Goal: Task Accomplishment & Management: Manage account settings

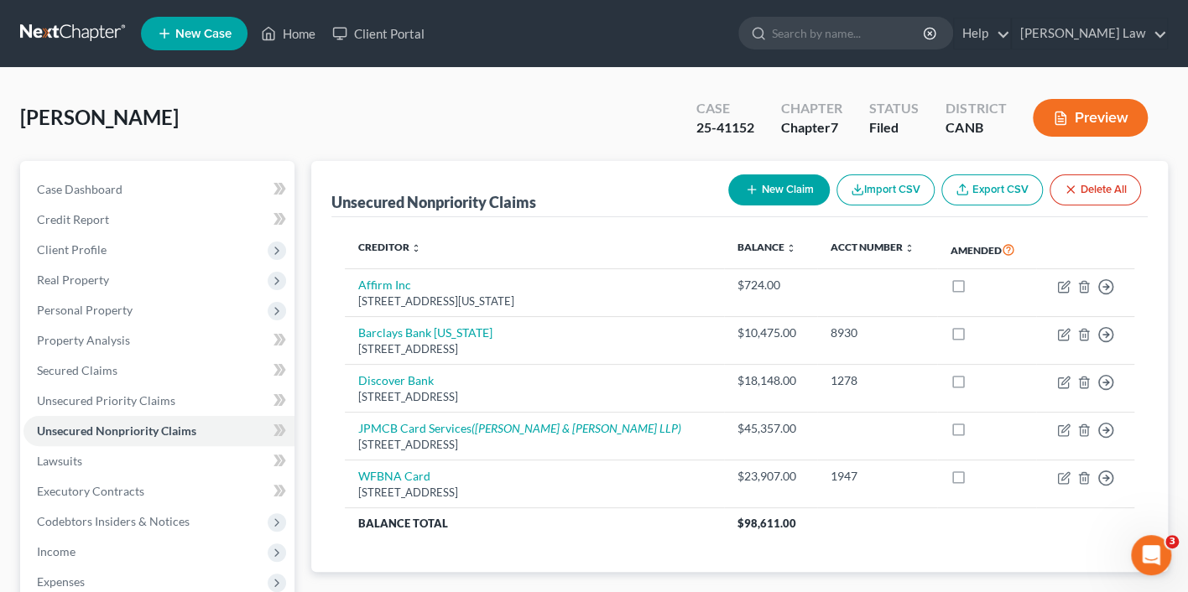
click at [863, 54] on ul "New Case Home Client Portal - No Result - See all results Or Press Enter... Hel…" at bounding box center [654, 34] width 1027 height 44
click at [864, 32] on input "search" at bounding box center [849, 33] width 154 height 31
click at [413, 28] on link "Client Portal" at bounding box center [378, 33] width 109 height 30
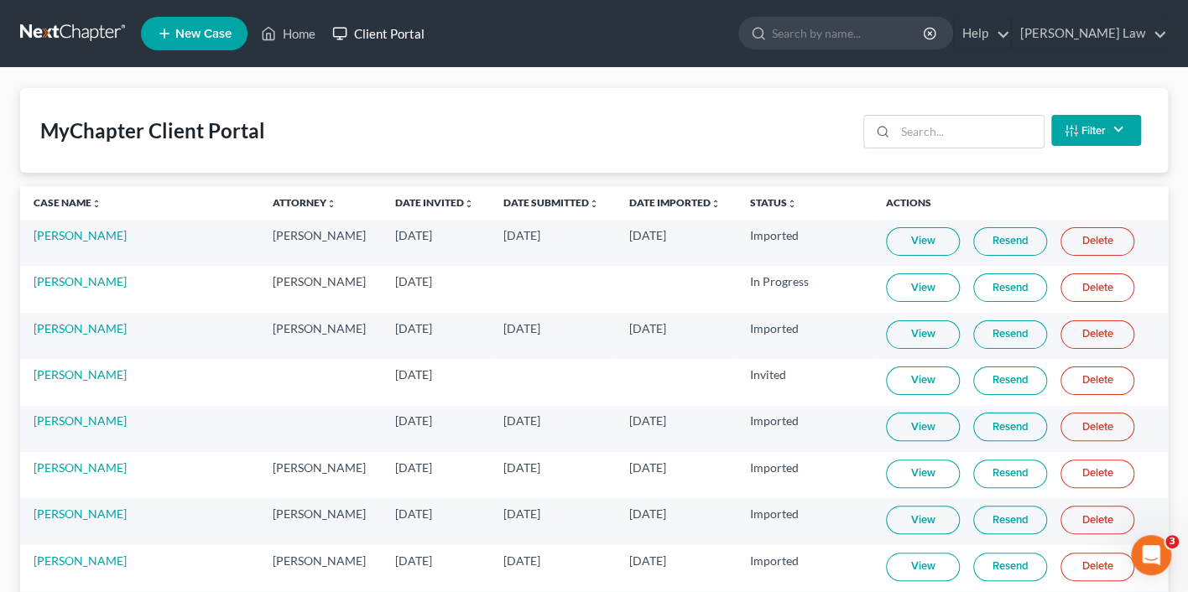
click at [409, 37] on link "Client Portal" at bounding box center [378, 33] width 109 height 30
click at [897, 34] on input "search" at bounding box center [849, 33] width 154 height 31
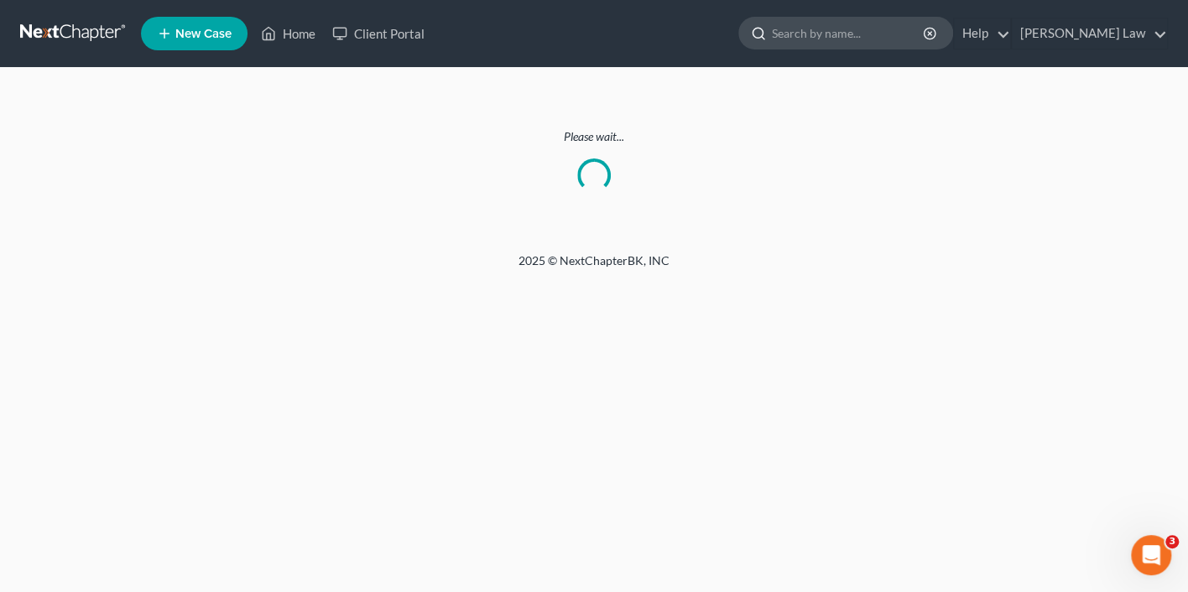
click at [900, 34] on input "search" at bounding box center [849, 33] width 154 height 31
click at [404, 36] on link "Client Portal" at bounding box center [378, 33] width 109 height 30
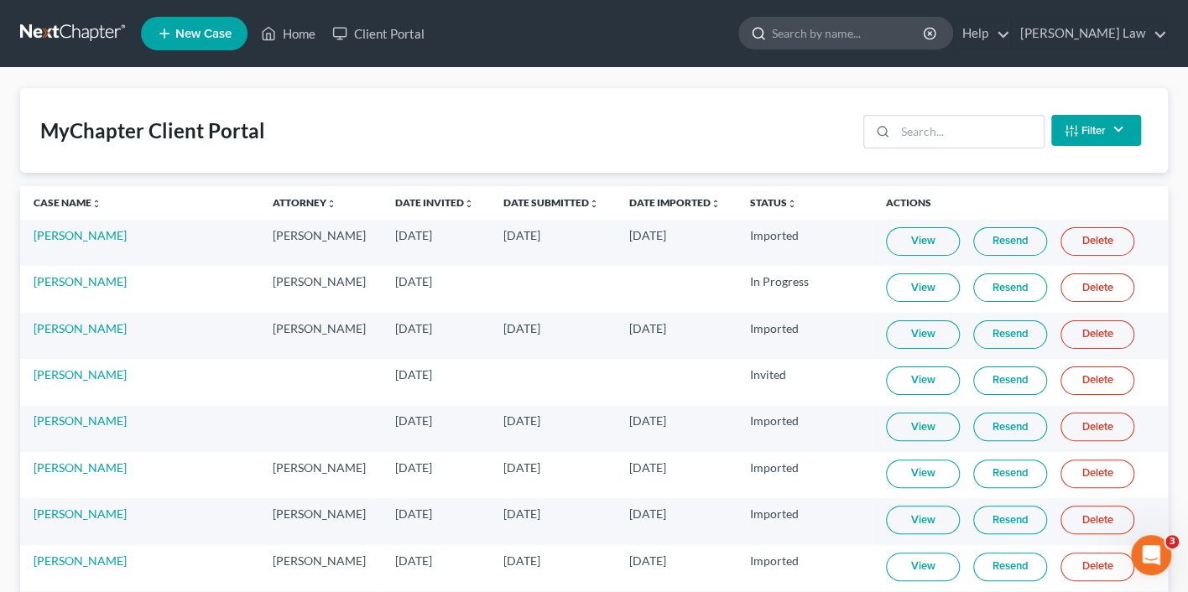
click at [840, 28] on input "search" at bounding box center [849, 33] width 154 height 31
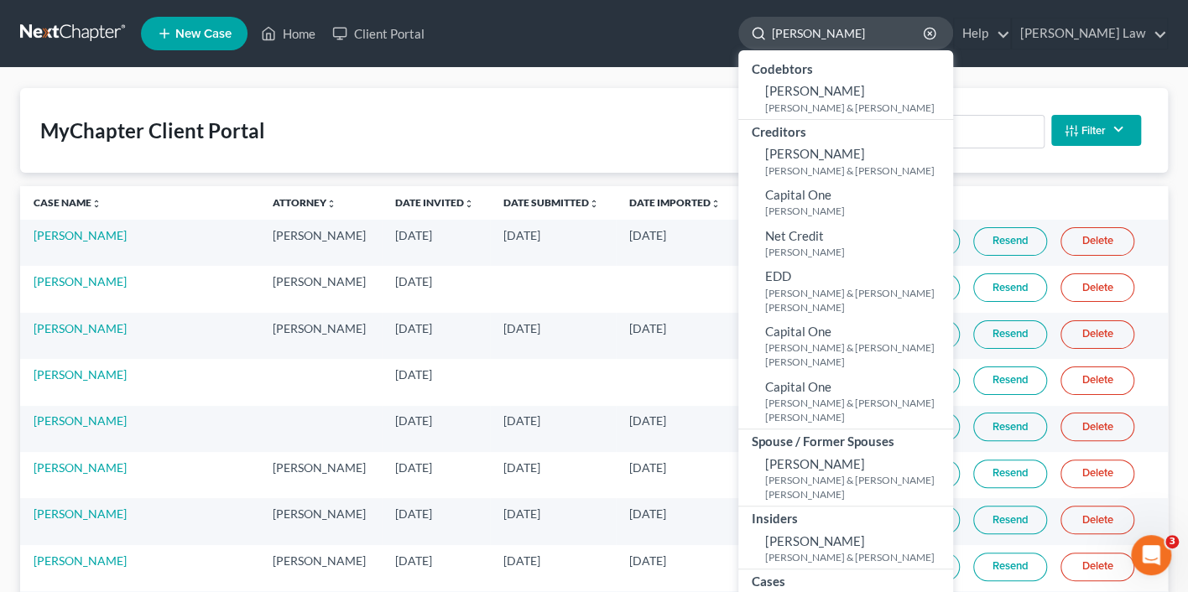
type input "[PERSON_NAME]"
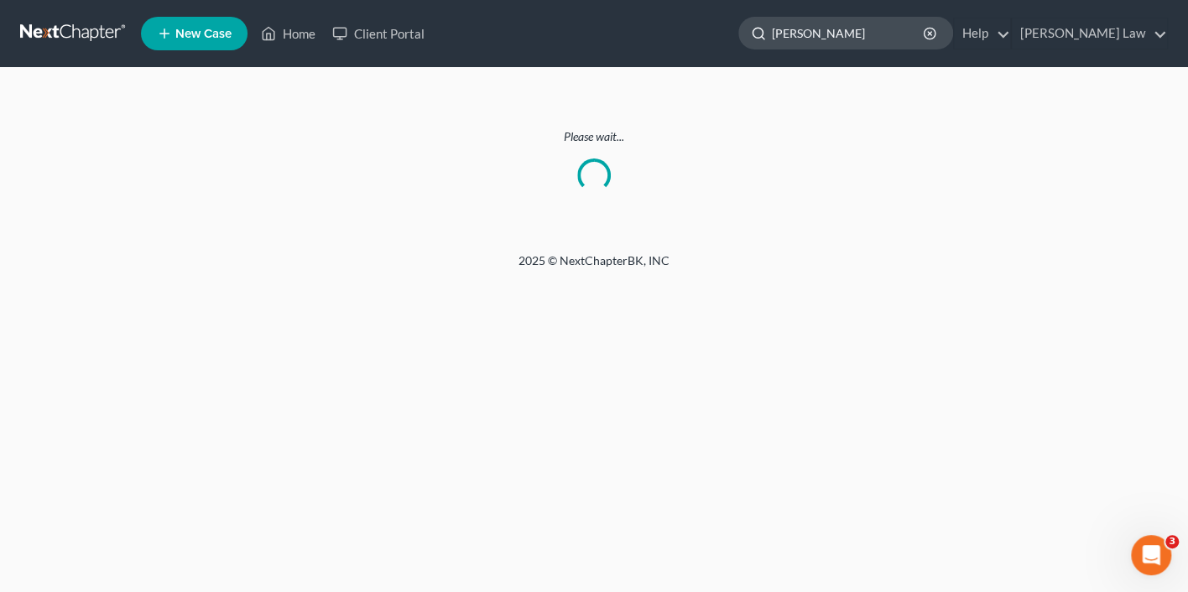
click at [899, 24] on input "[PERSON_NAME]" at bounding box center [849, 33] width 154 height 31
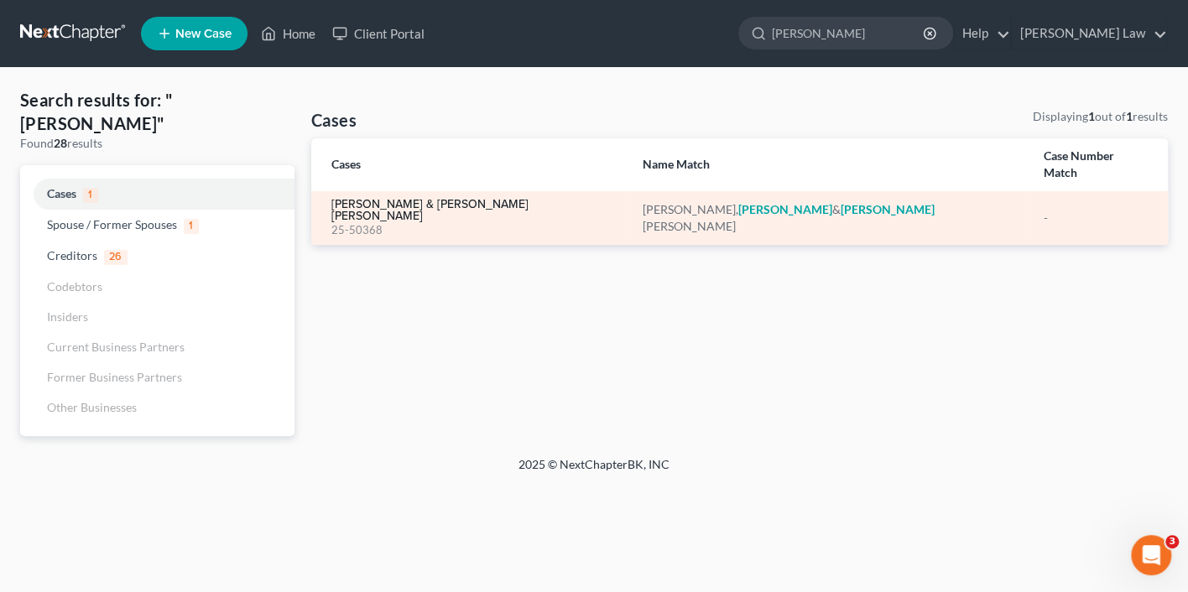
click at [404, 199] on link "[PERSON_NAME] & [PERSON_NAME] [PERSON_NAME]" at bounding box center [473, 210] width 284 height 23
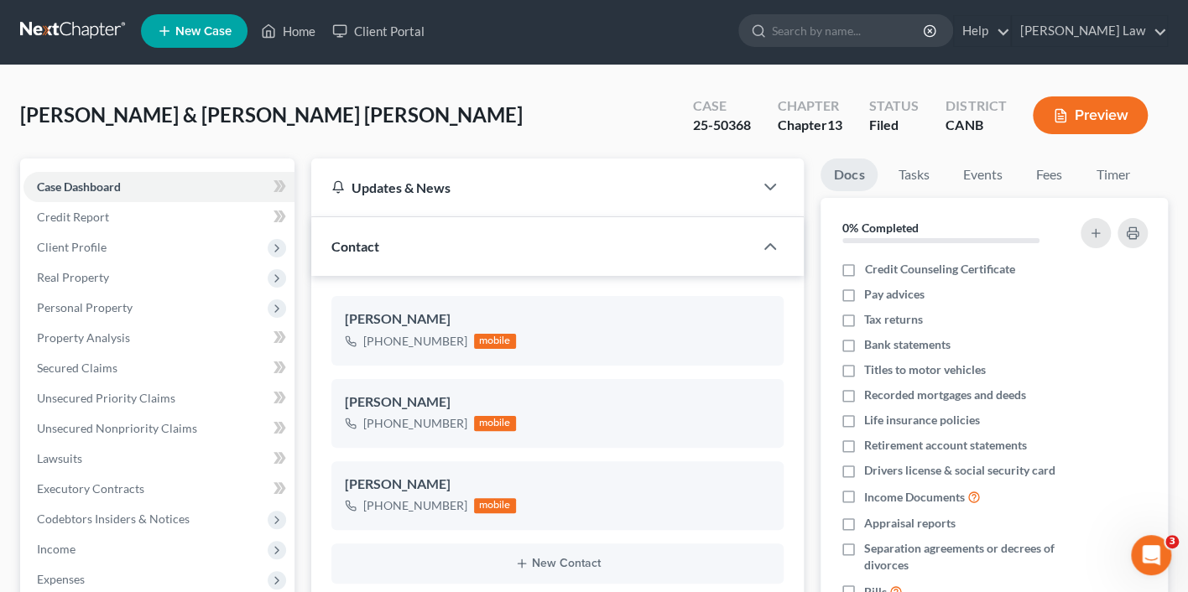
scroll to position [25, 0]
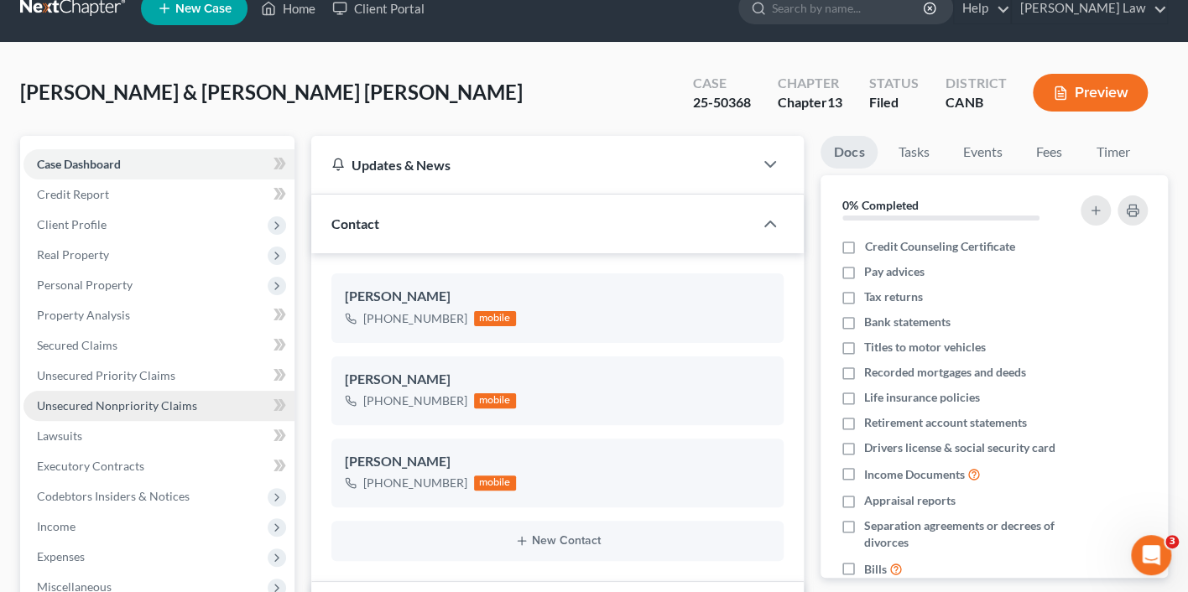
click at [146, 399] on span "Unsecured Nonpriority Claims" at bounding box center [117, 406] width 160 height 14
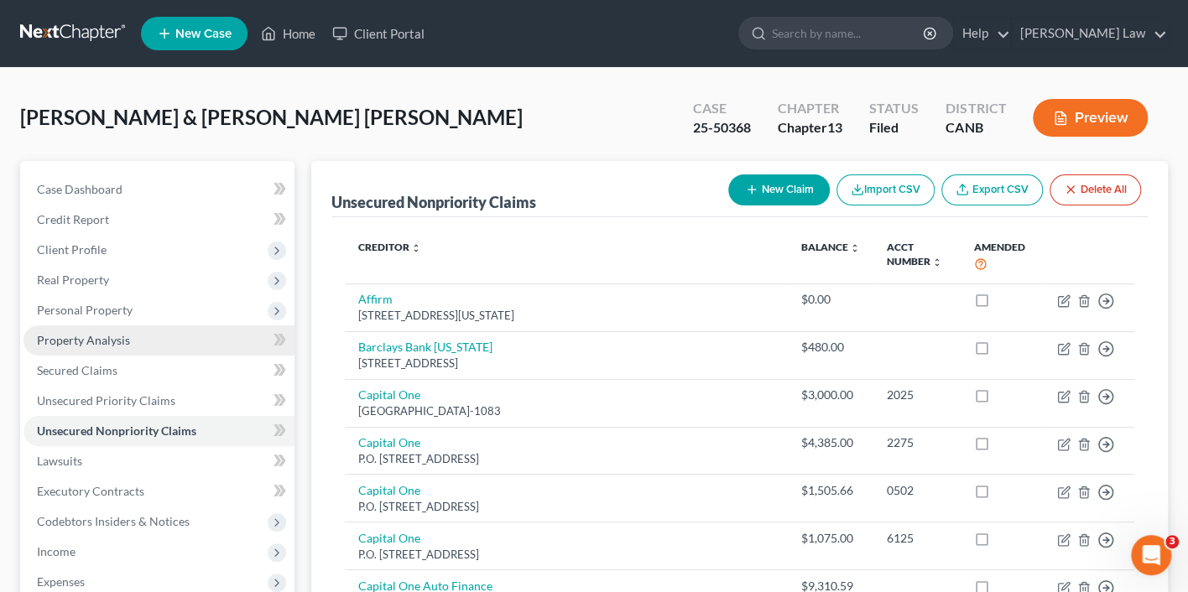
click at [123, 337] on span "Property Analysis" at bounding box center [83, 340] width 93 height 14
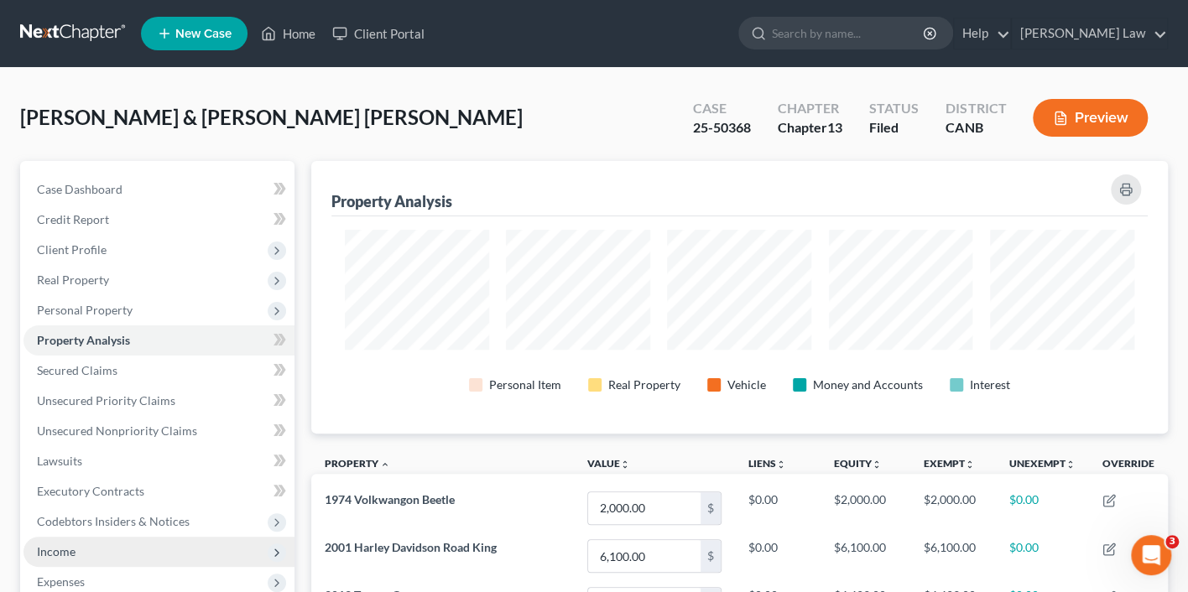
click at [170, 537] on span "Income" at bounding box center [158, 552] width 271 height 30
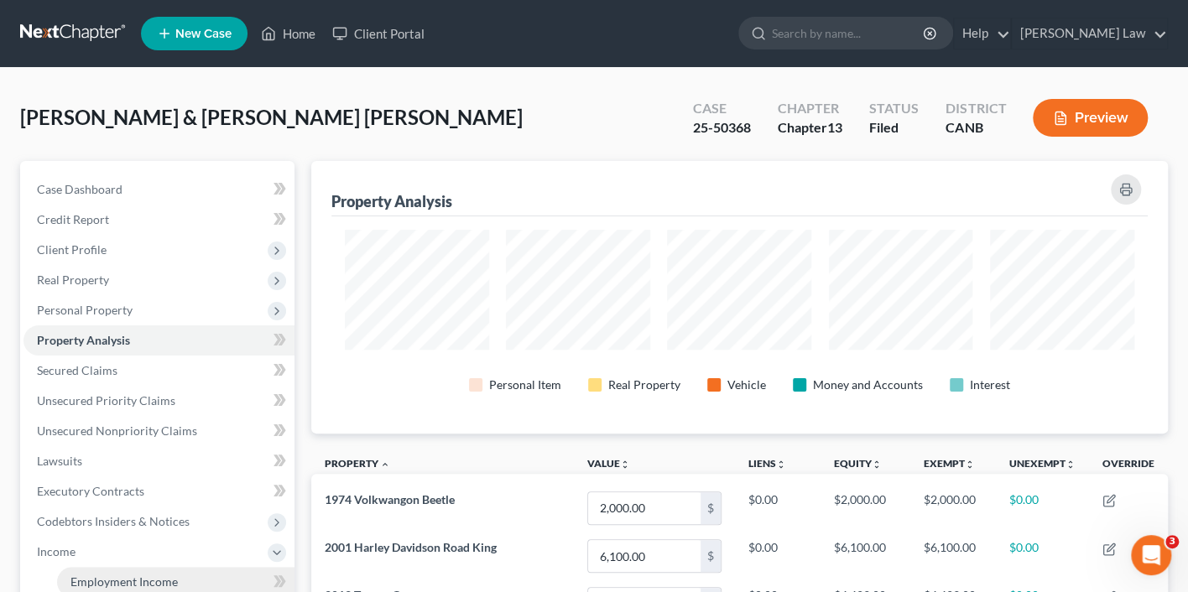
click at [167, 575] on span "Employment Income" at bounding box center [123, 582] width 107 height 14
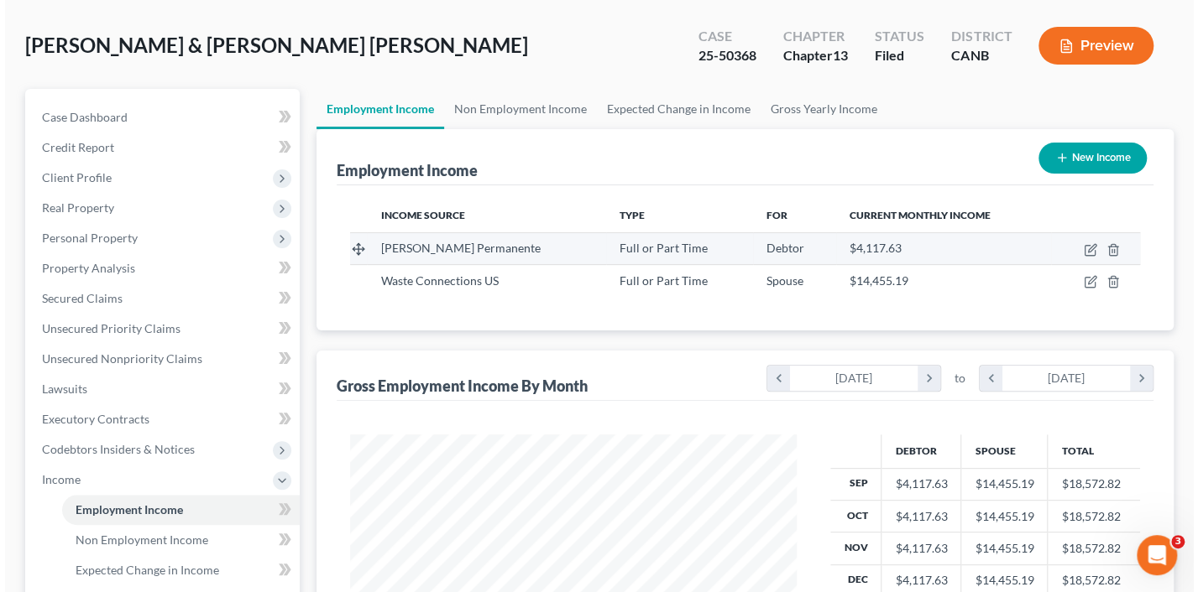
scroll to position [295, 481]
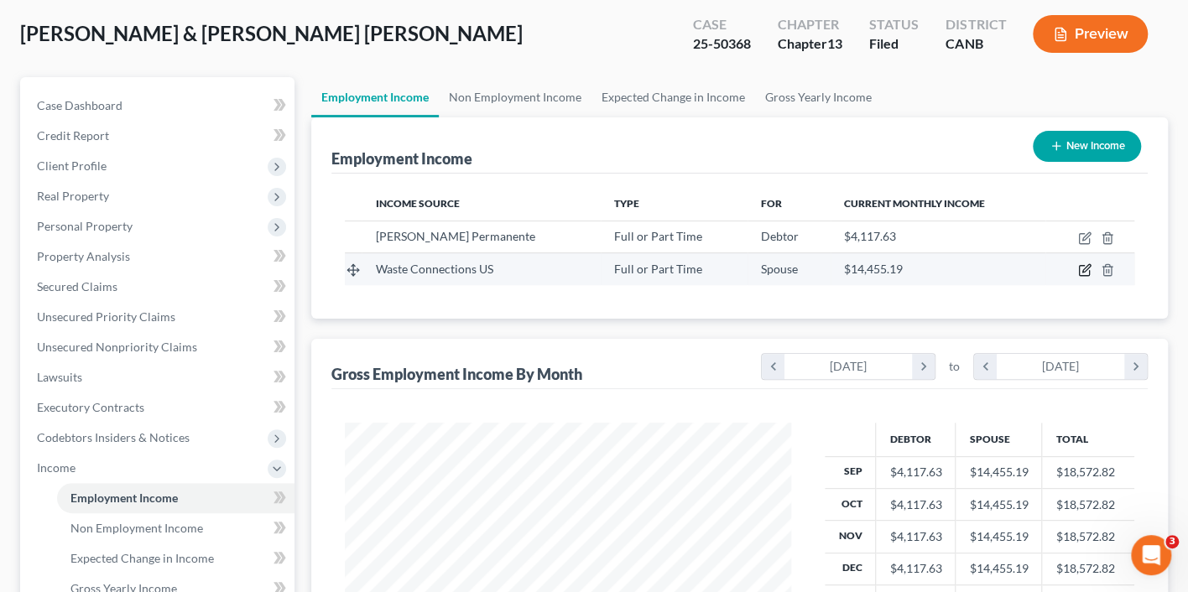
click at [1079, 266] on icon "button" at bounding box center [1084, 271] width 10 height 10
select select "0"
select select "45"
select select "0"
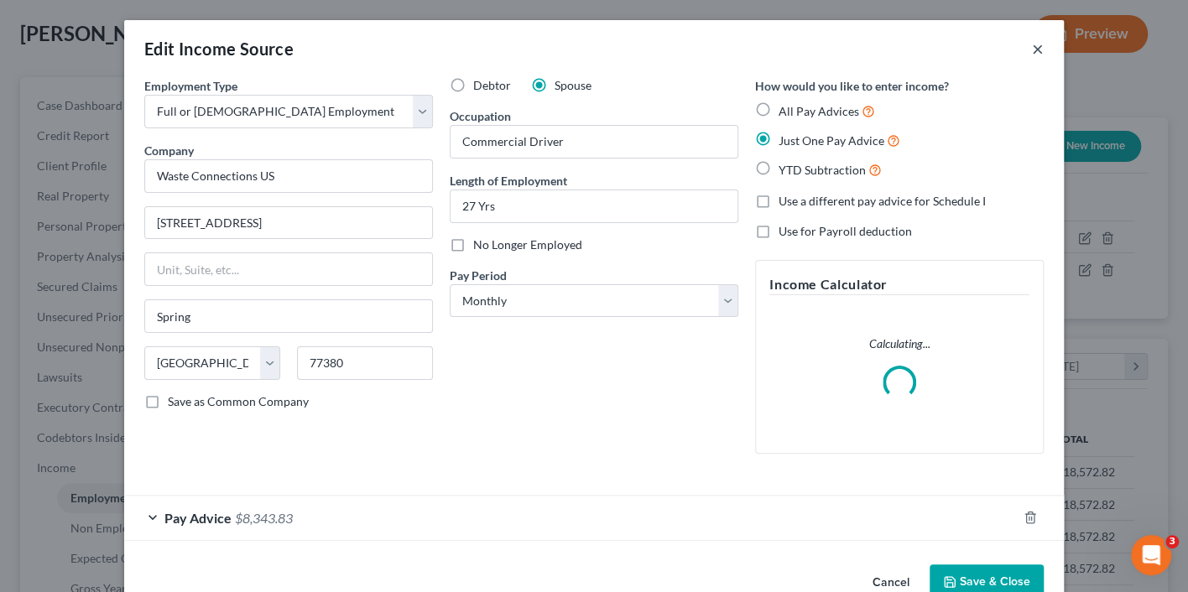
click at [1041, 46] on button "×" at bounding box center [1038, 49] width 12 height 20
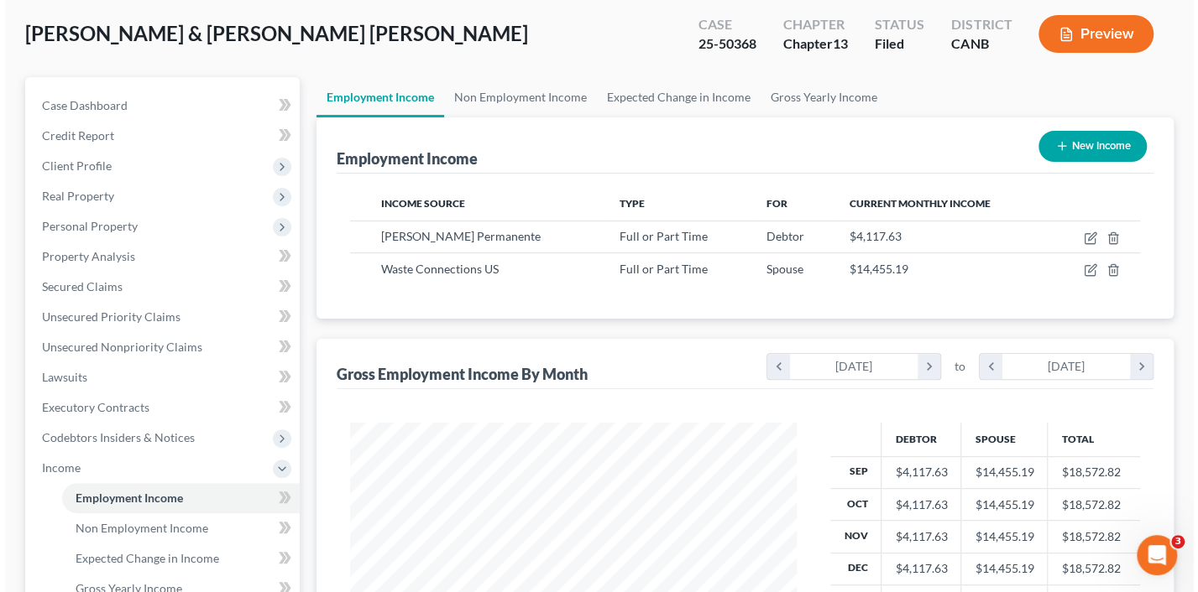
scroll to position [295, 484]
